Goal: Task Accomplishment & Management: Complete application form

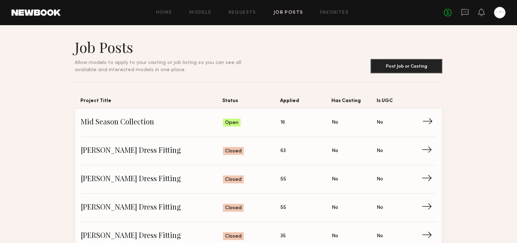
click at [140, 124] on span "Mid Season Collection" at bounding box center [152, 122] width 142 height 11
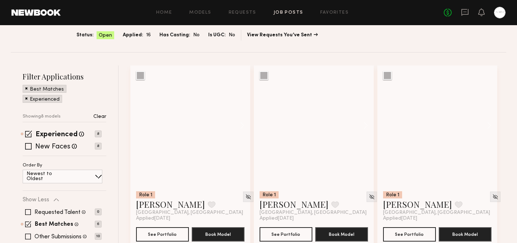
scroll to position [66, 0]
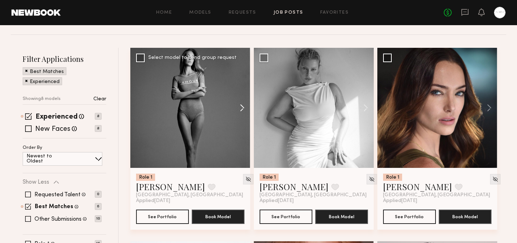
click at [243, 110] on button at bounding box center [238, 108] width 23 height 120
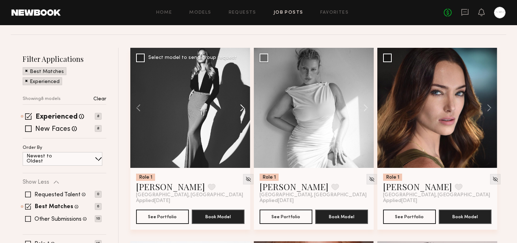
click at [243, 110] on button at bounding box center [238, 108] width 23 height 120
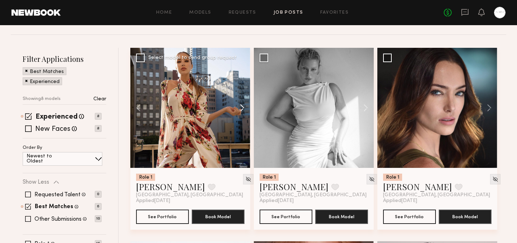
click at [243, 110] on button at bounding box center [238, 108] width 23 height 120
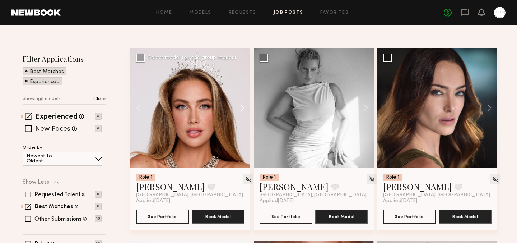
click at [243, 110] on button at bounding box center [238, 108] width 23 height 120
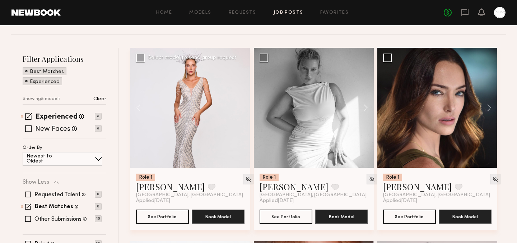
click at [243, 110] on div at bounding box center [190, 108] width 120 height 120
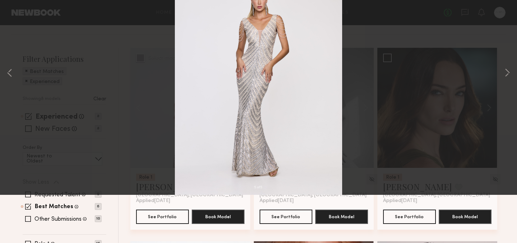
click at [10, 18] on div "5 of 5" at bounding box center [258, 121] width 517 height 243
click at [16, 16] on button at bounding box center [16, 17] width 11 height 13
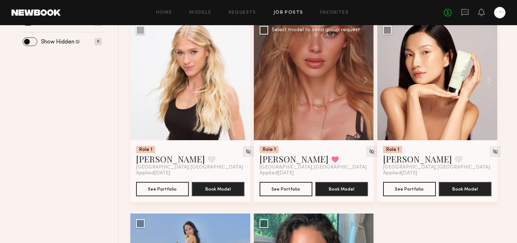
scroll to position [229, 0]
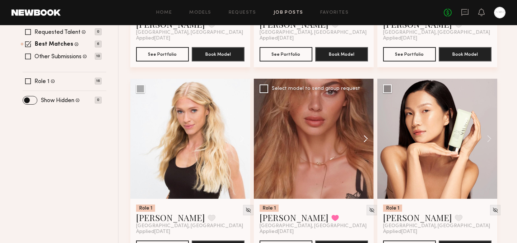
click at [366, 136] on button at bounding box center [362, 139] width 23 height 120
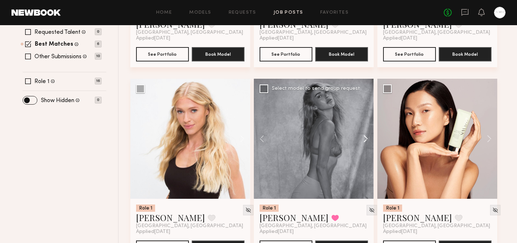
click at [366, 136] on button at bounding box center [362, 139] width 23 height 120
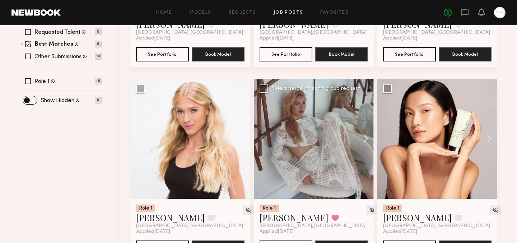
click at [365, 137] on button at bounding box center [362, 139] width 23 height 120
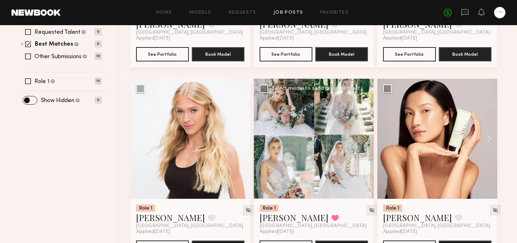
click at [333, 147] on div at bounding box center [314, 139] width 120 height 120
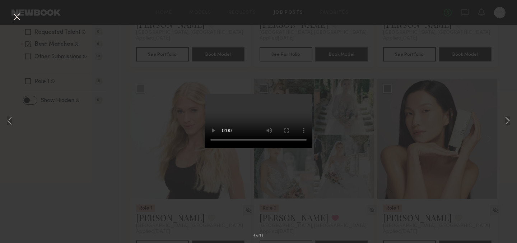
click at [17, 15] on button at bounding box center [16, 17] width 11 height 13
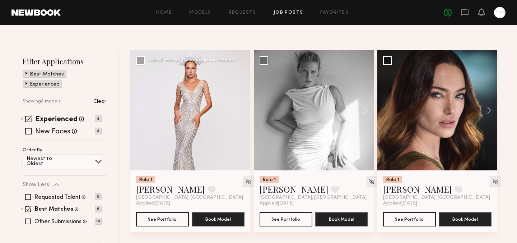
scroll to position [0, 0]
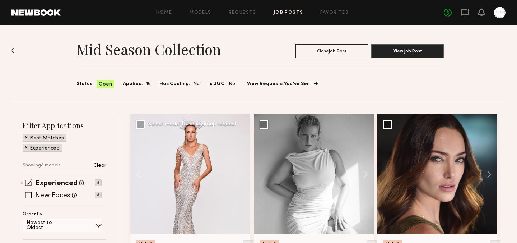
click at [16, 53] on div "Mid Season Collection Close Job Post View Job Post Status: Open Applied: 16 Has…" at bounding box center [259, 63] width 496 height 76
click at [14, 50] on img at bounding box center [13, 51] width 4 height 6
